Goal: Task Accomplishment & Management: Complete application form

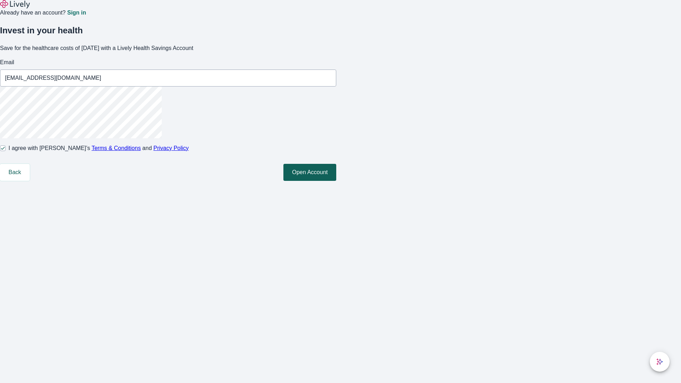
click at [336, 181] on button "Open Account" at bounding box center [309, 172] width 53 height 17
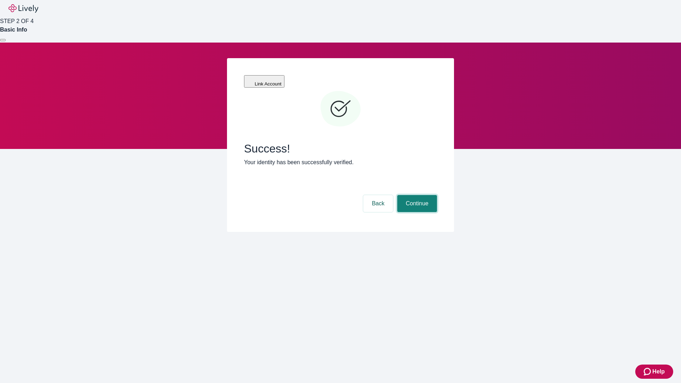
click at [416, 195] on button "Continue" at bounding box center [417, 203] width 40 height 17
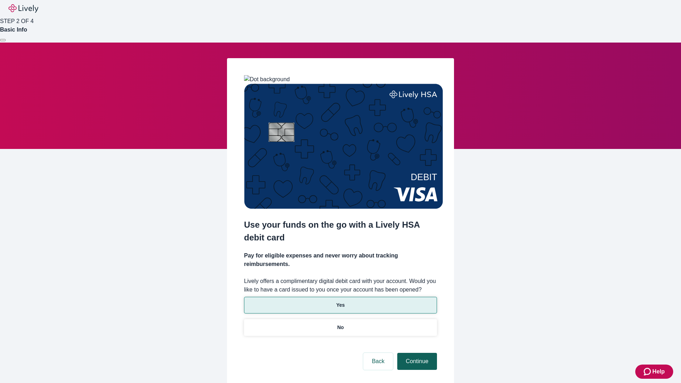
click at [340, 324] on p "No" at bounding box center [340, 327] width 7 height 7
click at [416, 353] on button "Continue" at bounding box center [417, 361] width 40 height 17
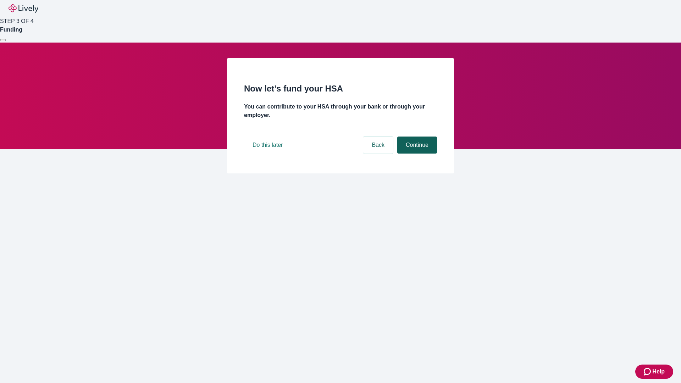
click at [416, 154] on button "Continue" at bounding box center [417, 144] width 40 height 17
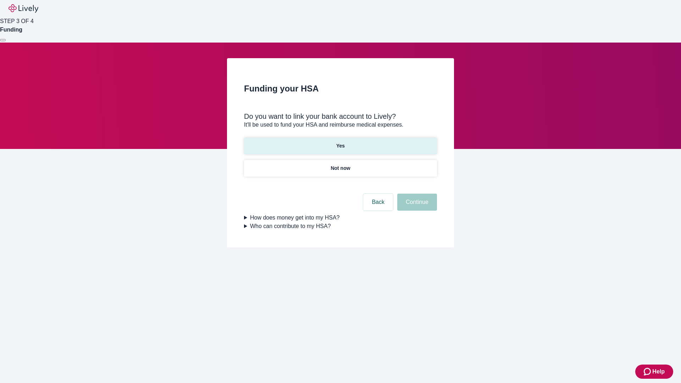
click at [340, 142] on p "Yes" at bounding box center [340, 145] width 9 height 7
click at [416, 194] on button "Continue" at bounding box center [417, 202] width 40 height 17
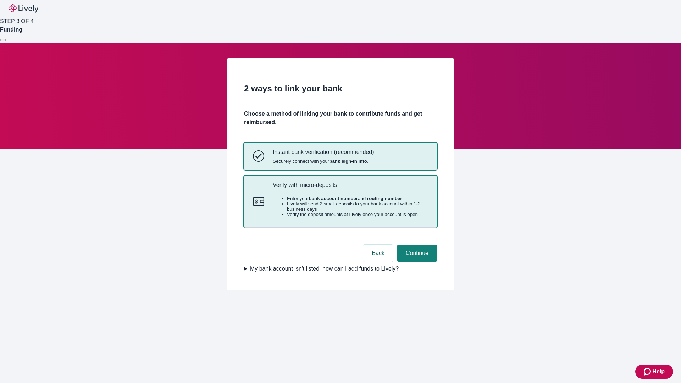
click at [350, 188] on p "Verify with micro-deposits" at bounding box center [350, 185] width 155 height 7
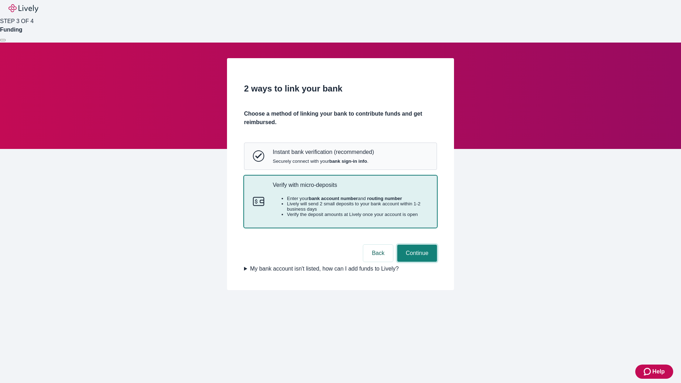
click at [416, 262] on button "Continue" at bounding box center [417, 253] width 40 height 17
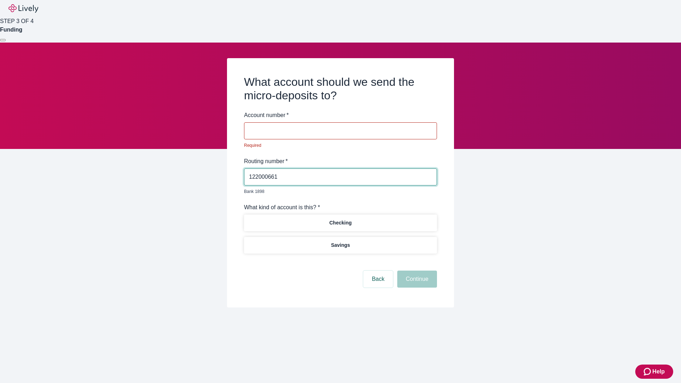
type input "122000661"
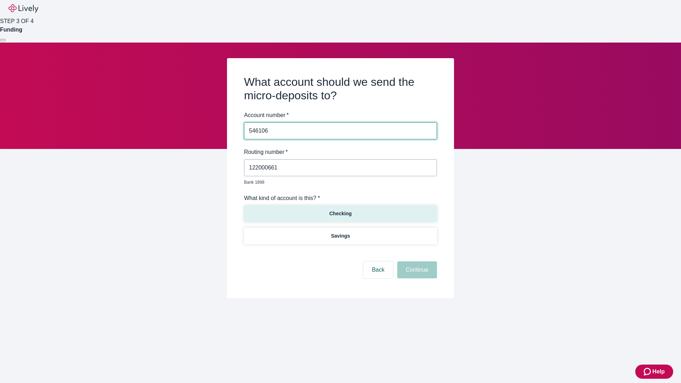
type input "546106"
click at [340, 210] on p "Checking" at bounding box center [340, 213] width 22 height 7
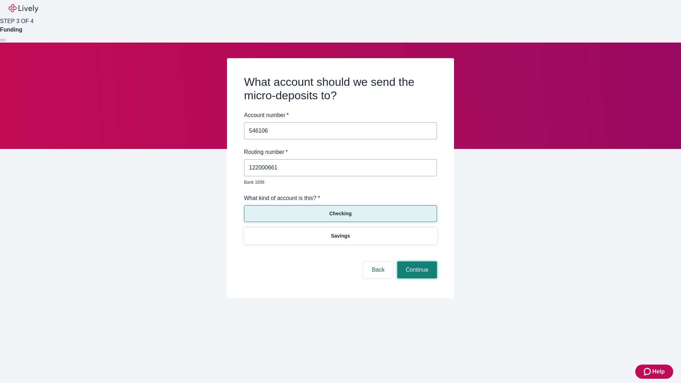
click at [416, 262] on button "Continue" at bounding box center [417, 269] width 40 height 17
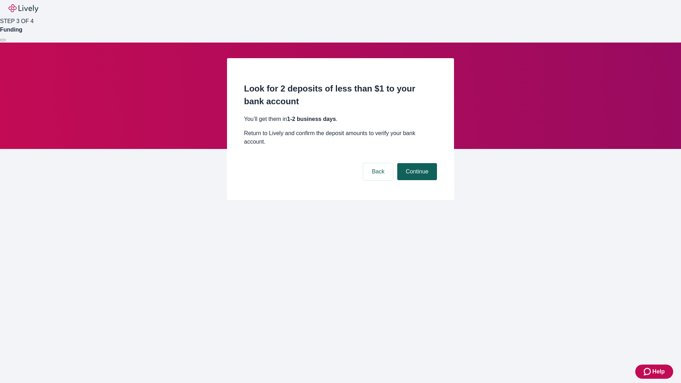
click at [416, 163] on button "Continue" at bounding box center [417, 171] width 40 height 17
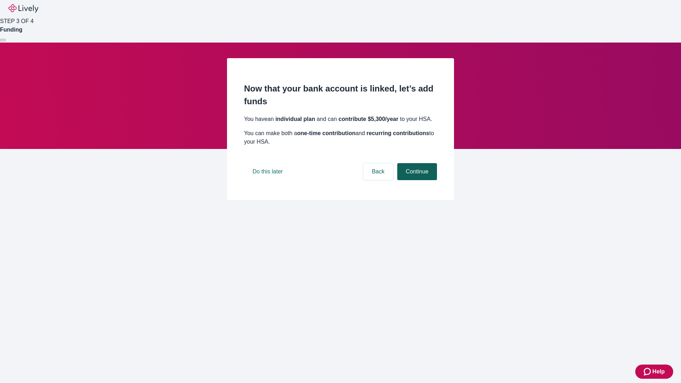
click at [416, 180] on button "Continue" at bounding box center [417, 171] width 40 height 17
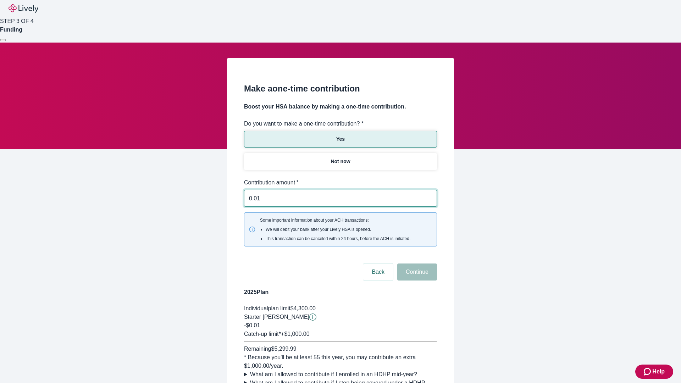
type input "0.01"
click at [416, 263] on button "Continue" at bounding box center [417, 271] width 40 height 17
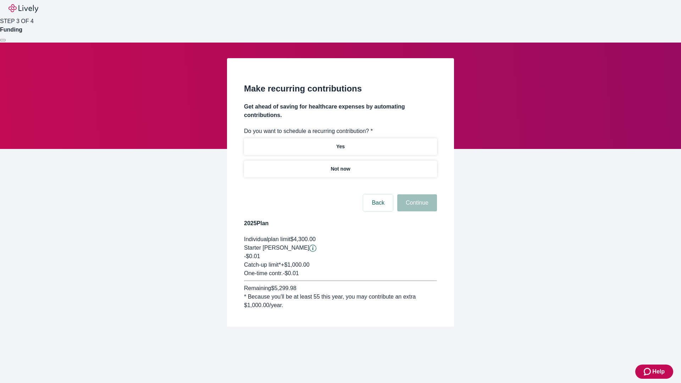
click at [340, 165] on p "Not now" at bounding box center [339, 168] width 19 height 7
click at [416, 194] on button "Continue" at bounding box center [417, 202] width 40 height 17
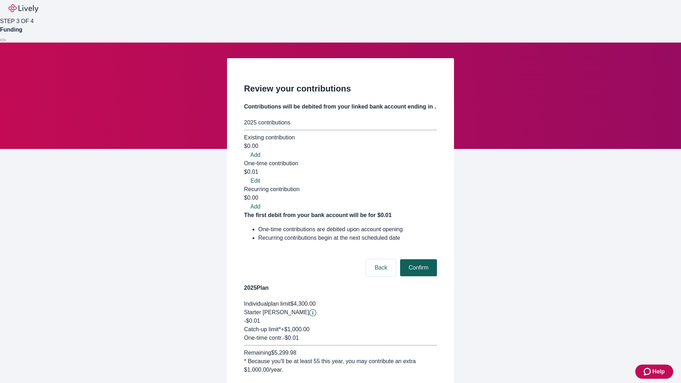
click at [417, 259] on button "Confirm" at bounding box center [418, 267] width 37 height 17
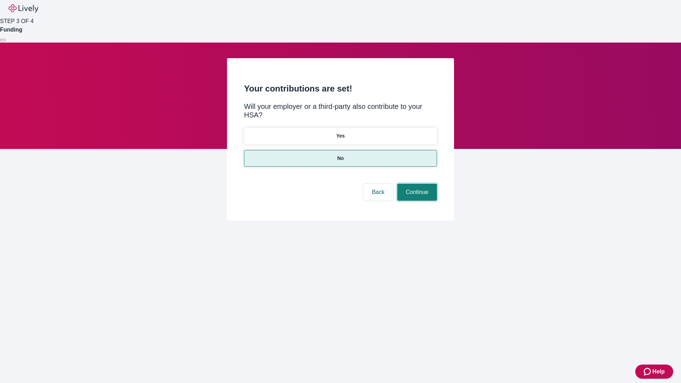
click at [416, 184] on button "Continue" at bounding box center [417, 192] width 40 height 17
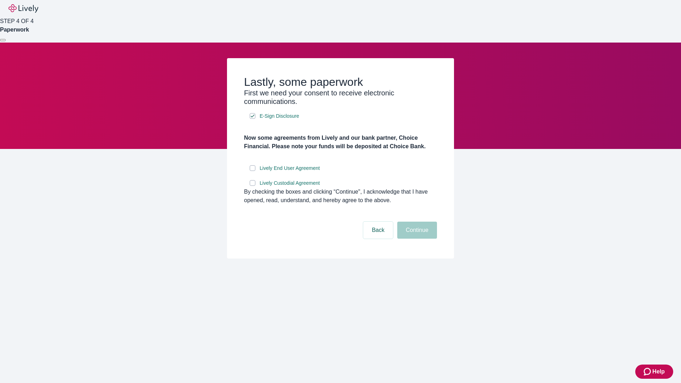
click at [252, 171] on input "Lively End User Agreement" at bounding box center [253, 168] width 6 height 6
checkbox input "true"
click at [252, 186] on input "Lively Custodial Agreement" at bounding box center [253, 183] width 6 height 6
checkbox input "true"
click at [416, 239] on button "Continue" at bounding box center [417, 230] width 40 height 17
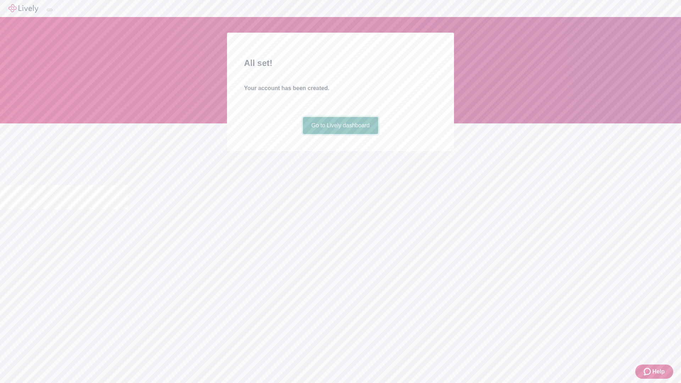
click at [340, 134] on link "Go to Lively dashboard" at bounding box center [341, 125] width 76 height 17
